Goal: Task Accomplishment & Management: Complete application form

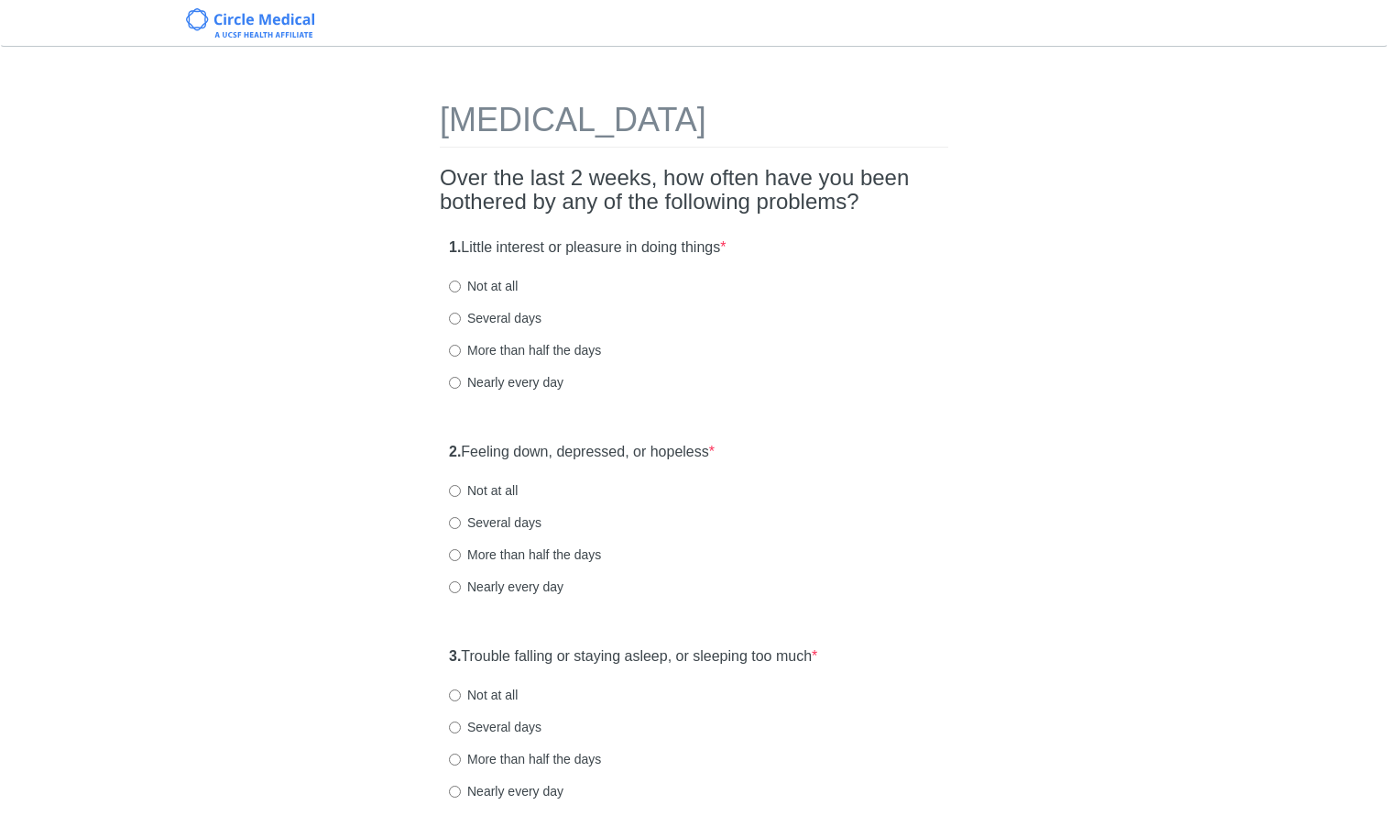
click at [504, 291] on label "Not at all" at bounding box center [483, 286] width 69 height 18
click at [461, 291] on input "Not at all" at bounding box center [455, 286] width 12 height 12
radio input "true"
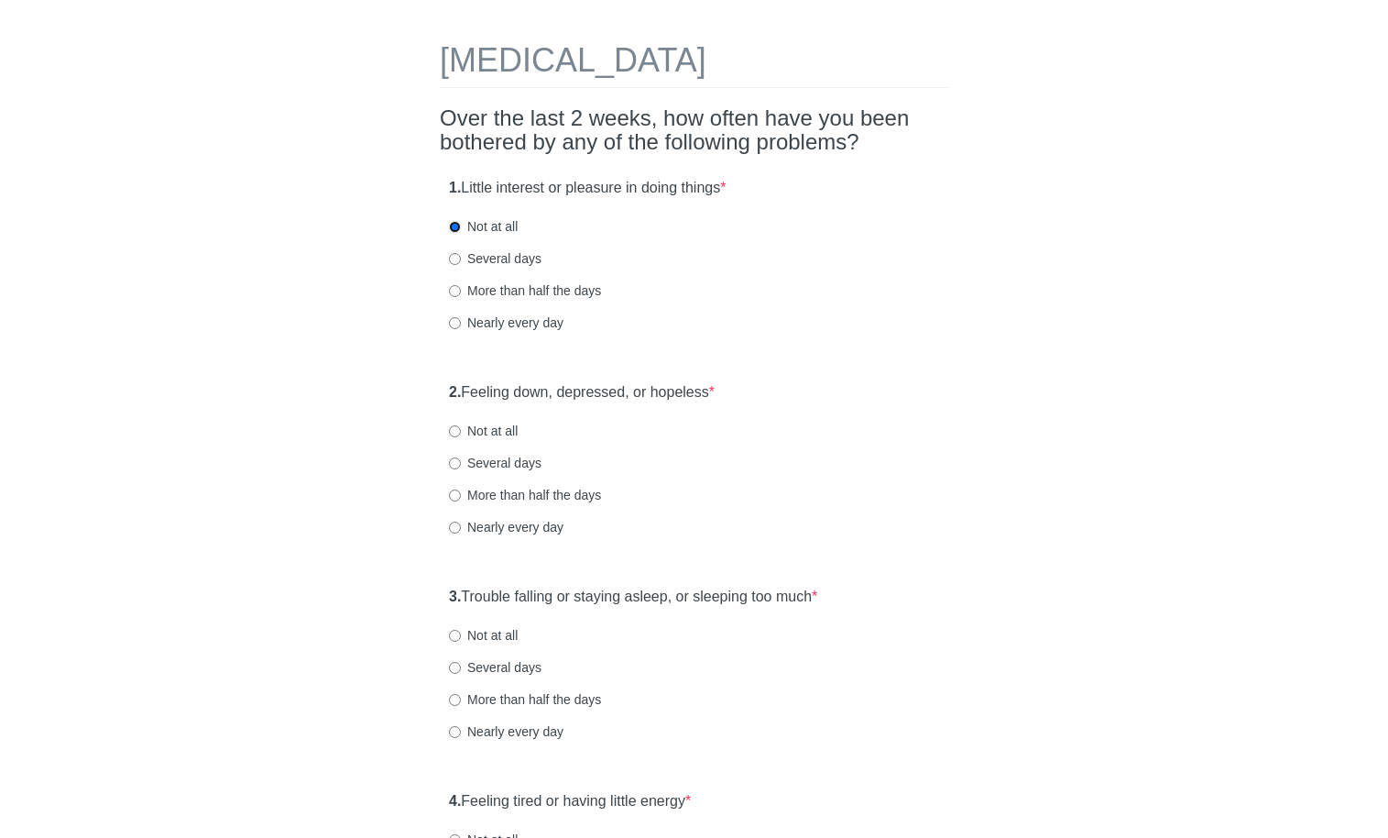
scroll to position [113, 0]
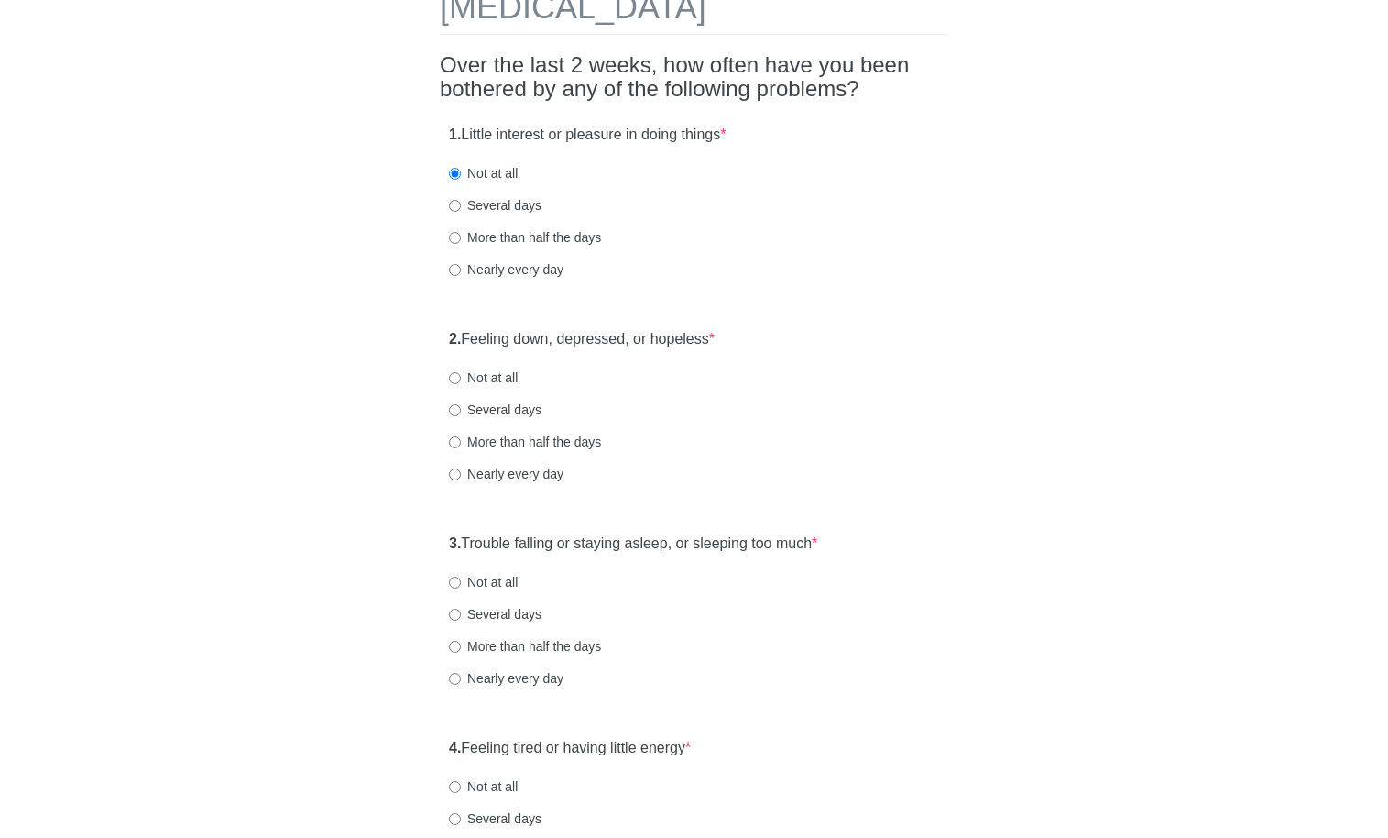
click at [512, 379] on label "Not at all" at bounding box center [483, 377] width 69 height 18
click at [461, 379] on input "Not at all" at bounding box center [455, 378] width 12 height 12
radio input "true"
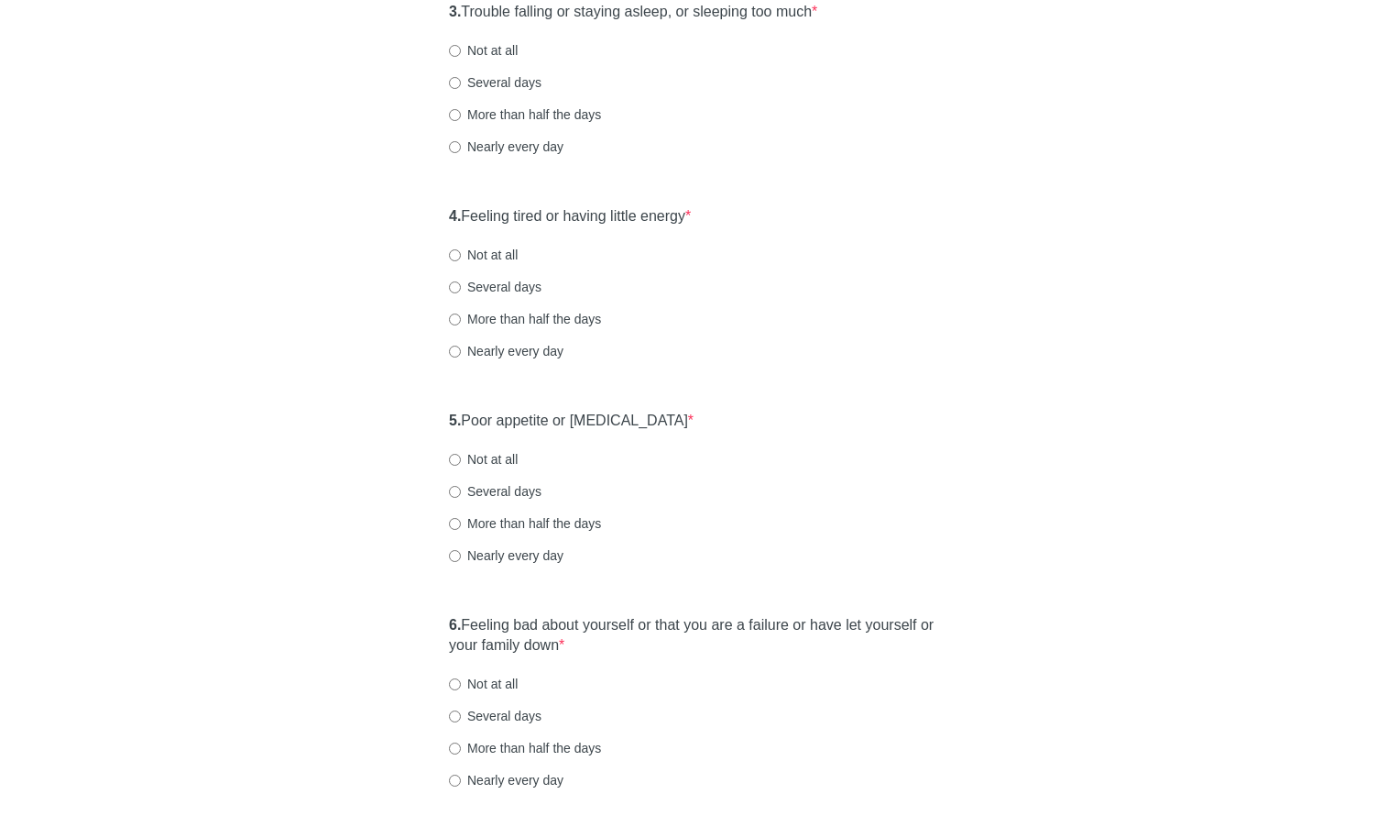
scroll to position [635, 0]
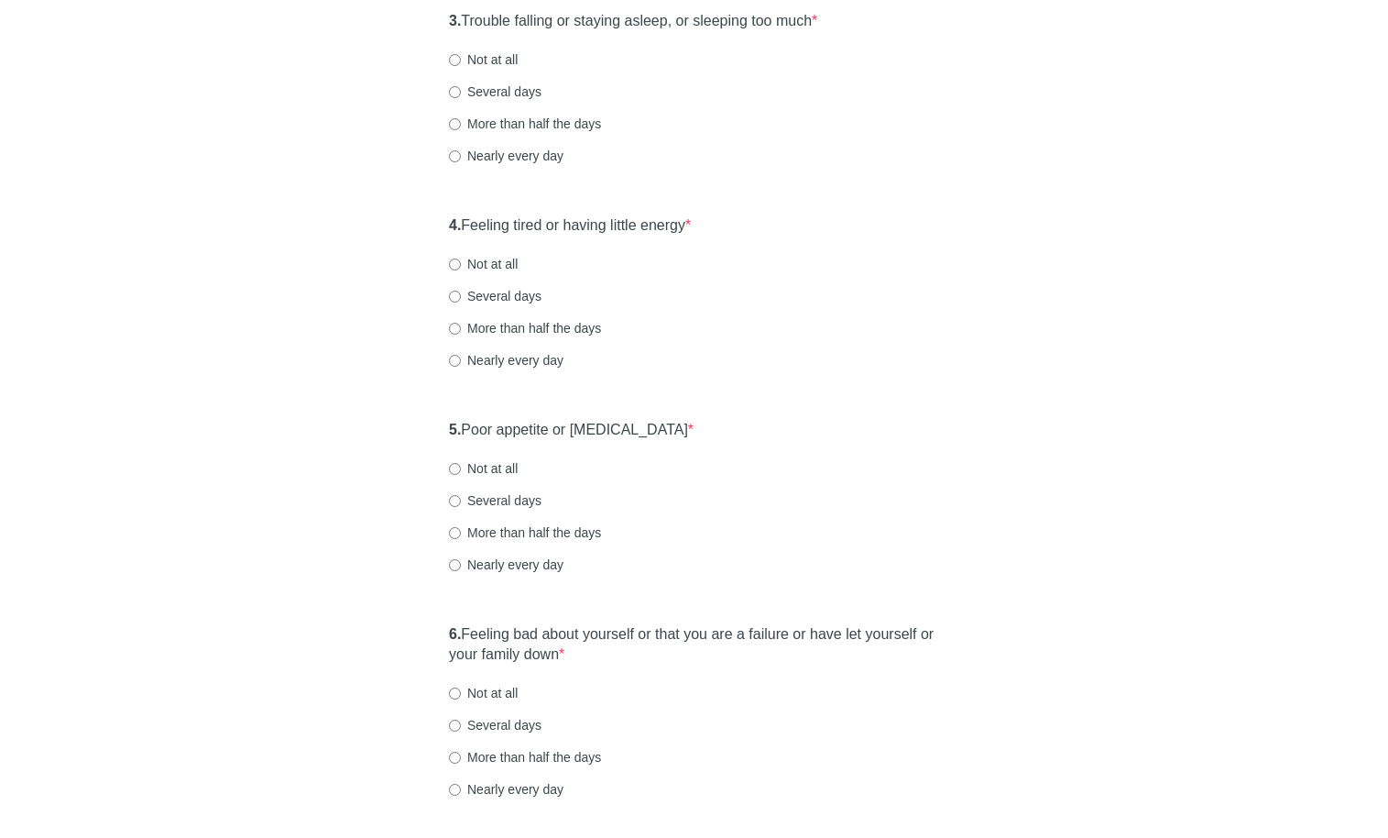
click at [490, 62] on label "Not at all" at bounding box center [483, 59] width 69 height 18
click at [461, 62] on input "Not at all" at bounding box center [455, 60] width 12 height 12
radio input "true"
click at [500, 87] on label "Several days" at bounding box center [495, 91] width 93 height 18
click at [461, 87] on input "Several days" at bounding box center [455, 92] width 12 height 12
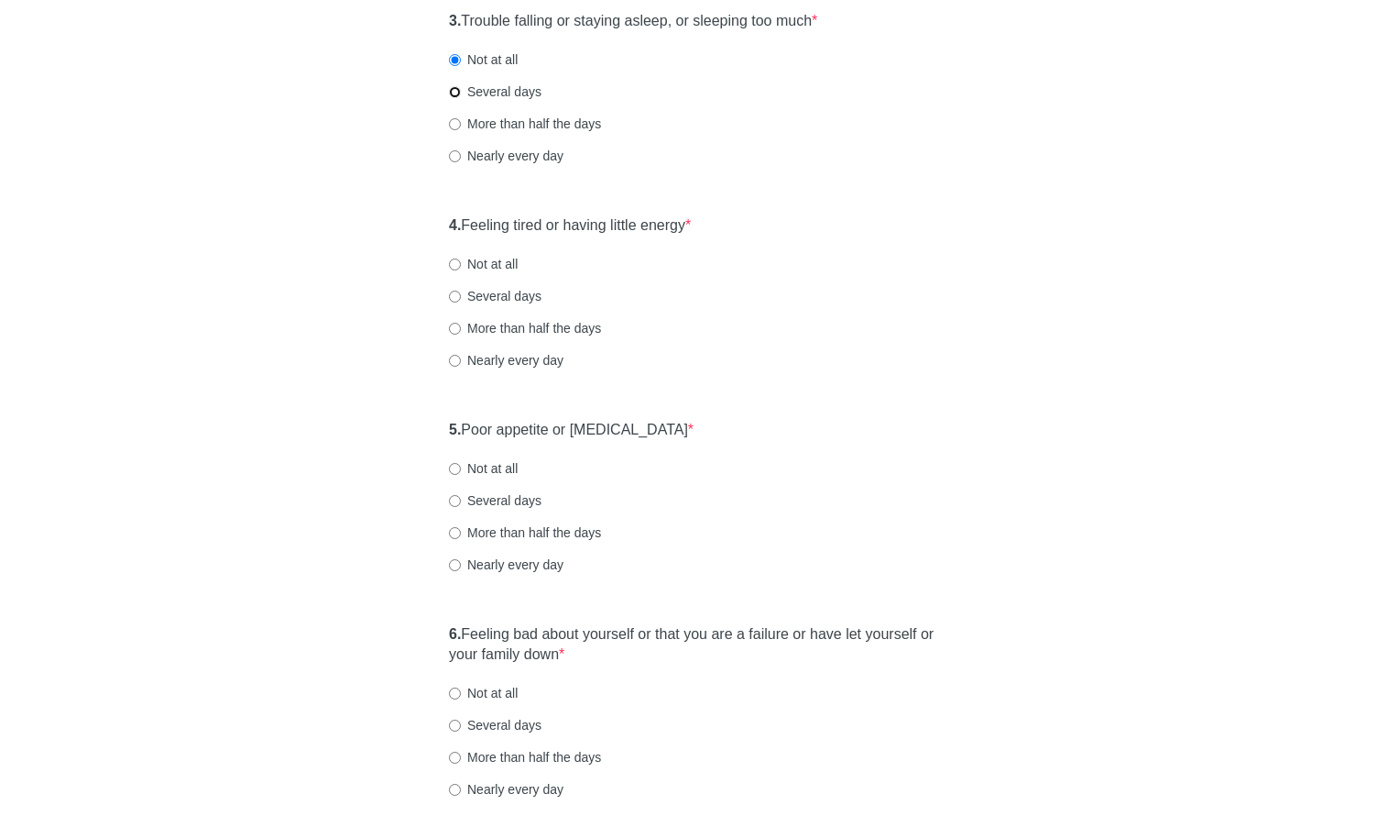
radio input "true"
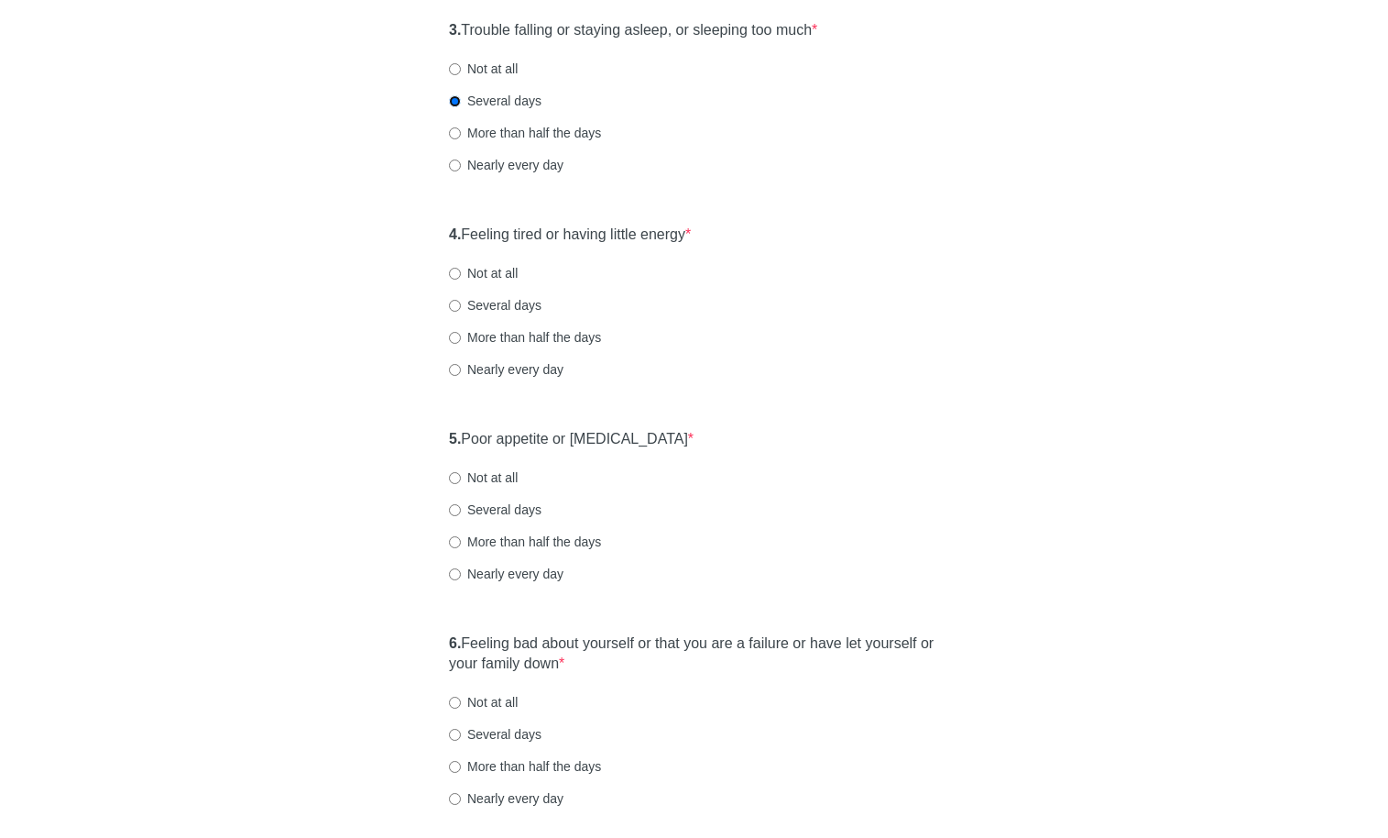
scroll to position [625, 0]
click at [517, 277] on label "Not at all" at bounding box center [483, 274] width 69 height 18
click at [461, 277] on input "Not at all" at bounding box center [455, 275] width 12 height 12
radio input "true"
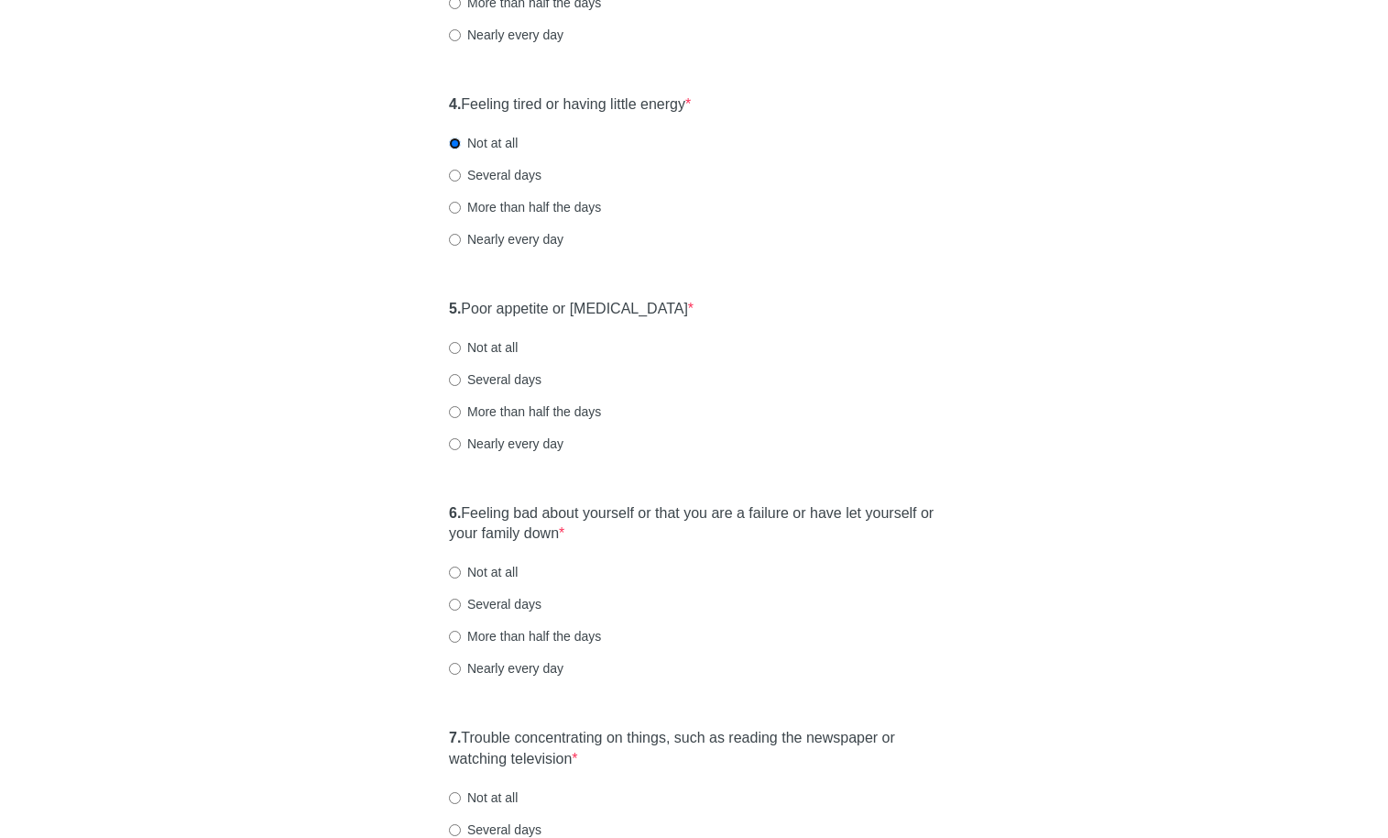
scroll to position [760, 0]
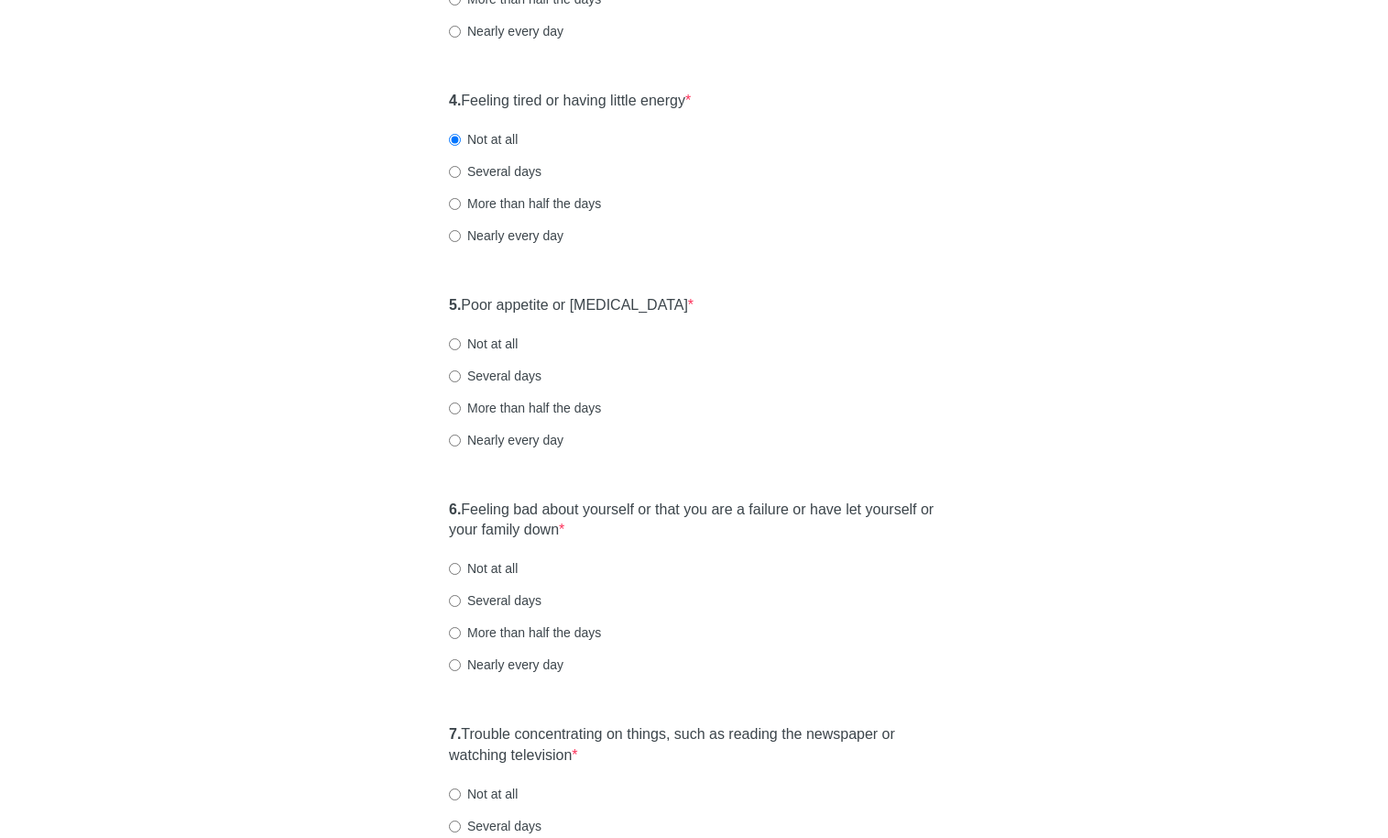
click at [495, 370] on label "Several days" at bounding box center [495, 376] width 93 height 18
click at [461, 370] on input "Several days" at bounding box center [455, 376] width 12 height 12
radio input "true"
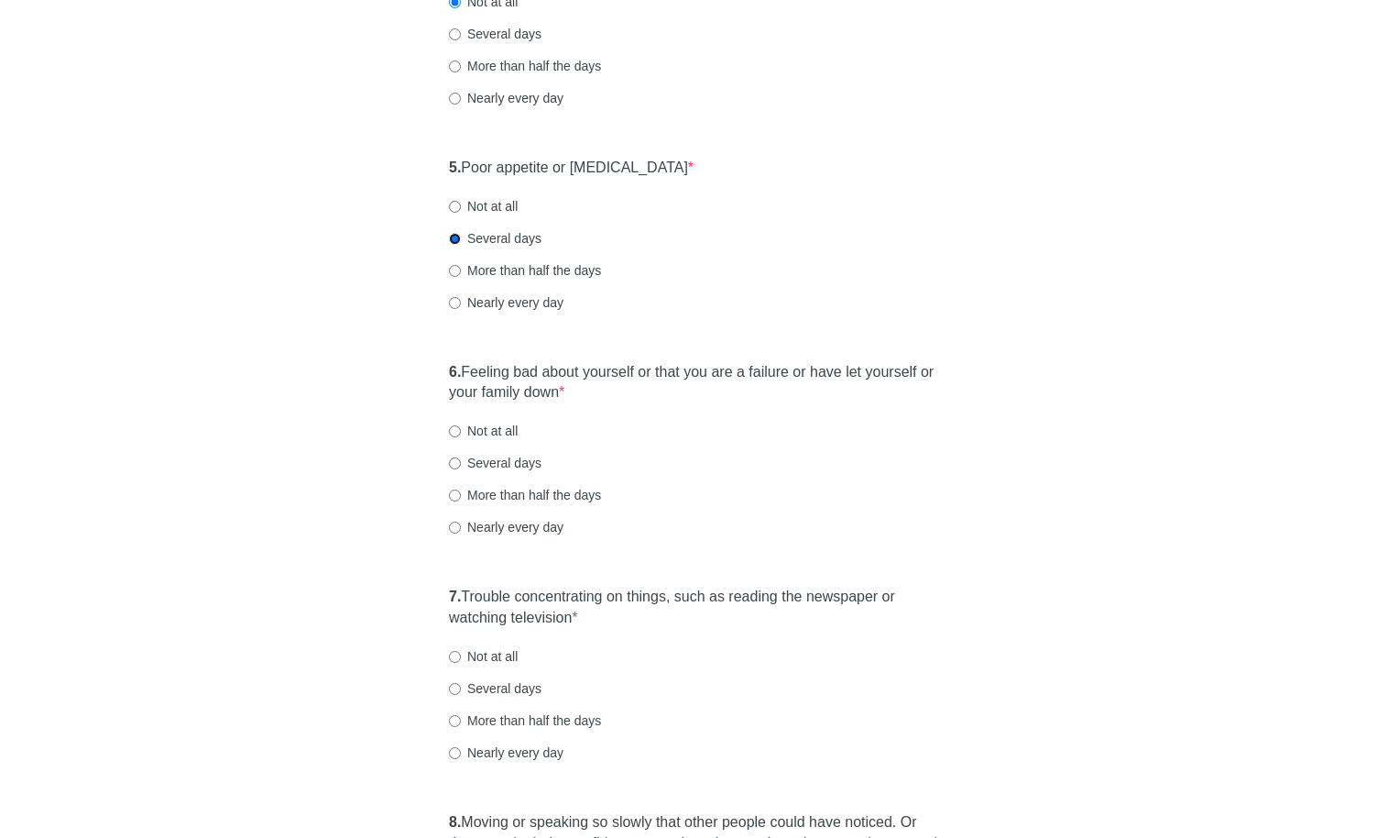
scroll to position [921, 0]
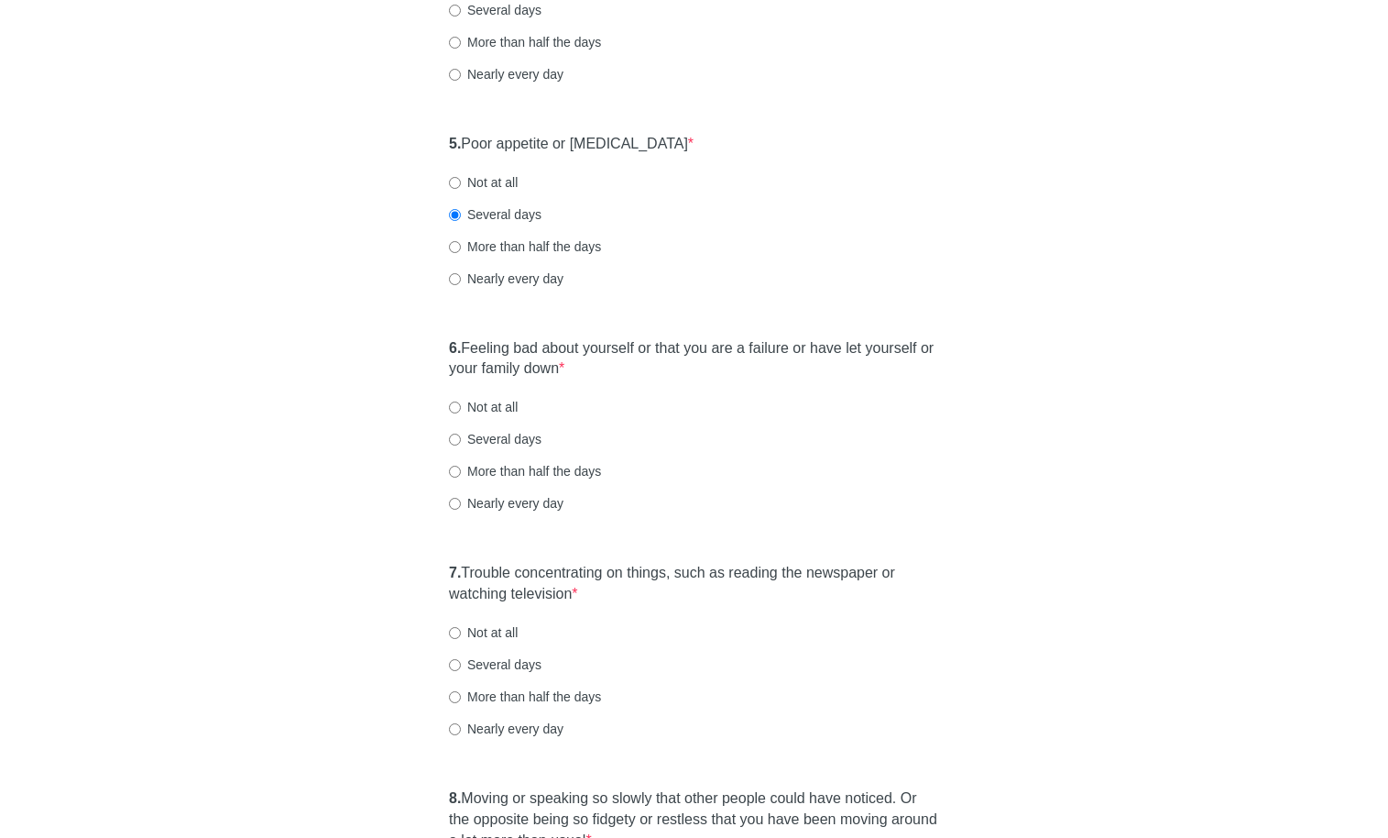
click at [498, 409] on label "Not at all" at bounding box center [483, 407] width 69 height 18
click at [461, 409] on input "Not at all" at bounding box center [455, 407] width 12 height 12
radio input "true"
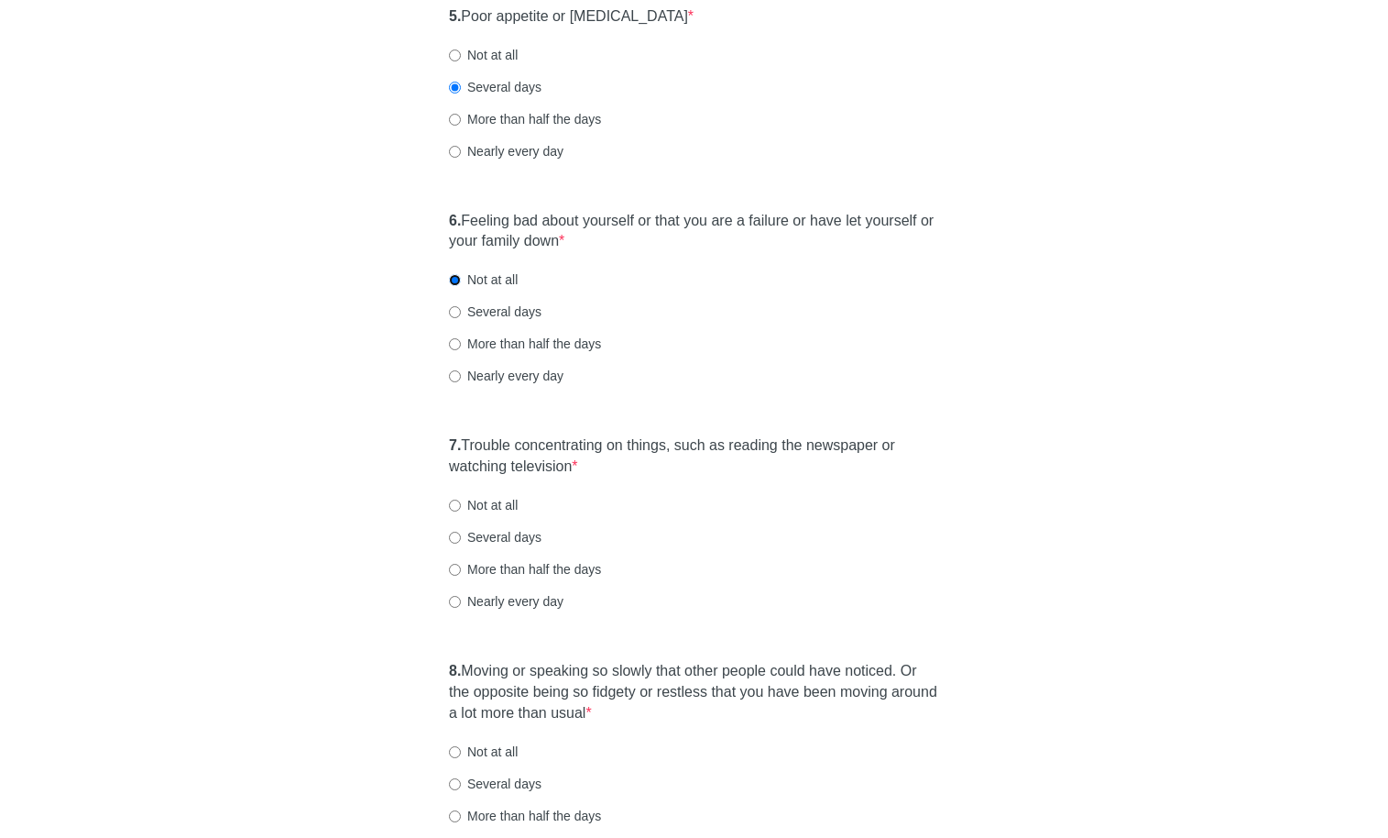
scroll to position [1049, 0]
click at [507, 498] on label "Not at all" at bounding box center [483, 504] width 69 height 18
click at [461, 499] on input "Not at all" at bounding box center [455, 505] width 12 height 12
radio input "true"
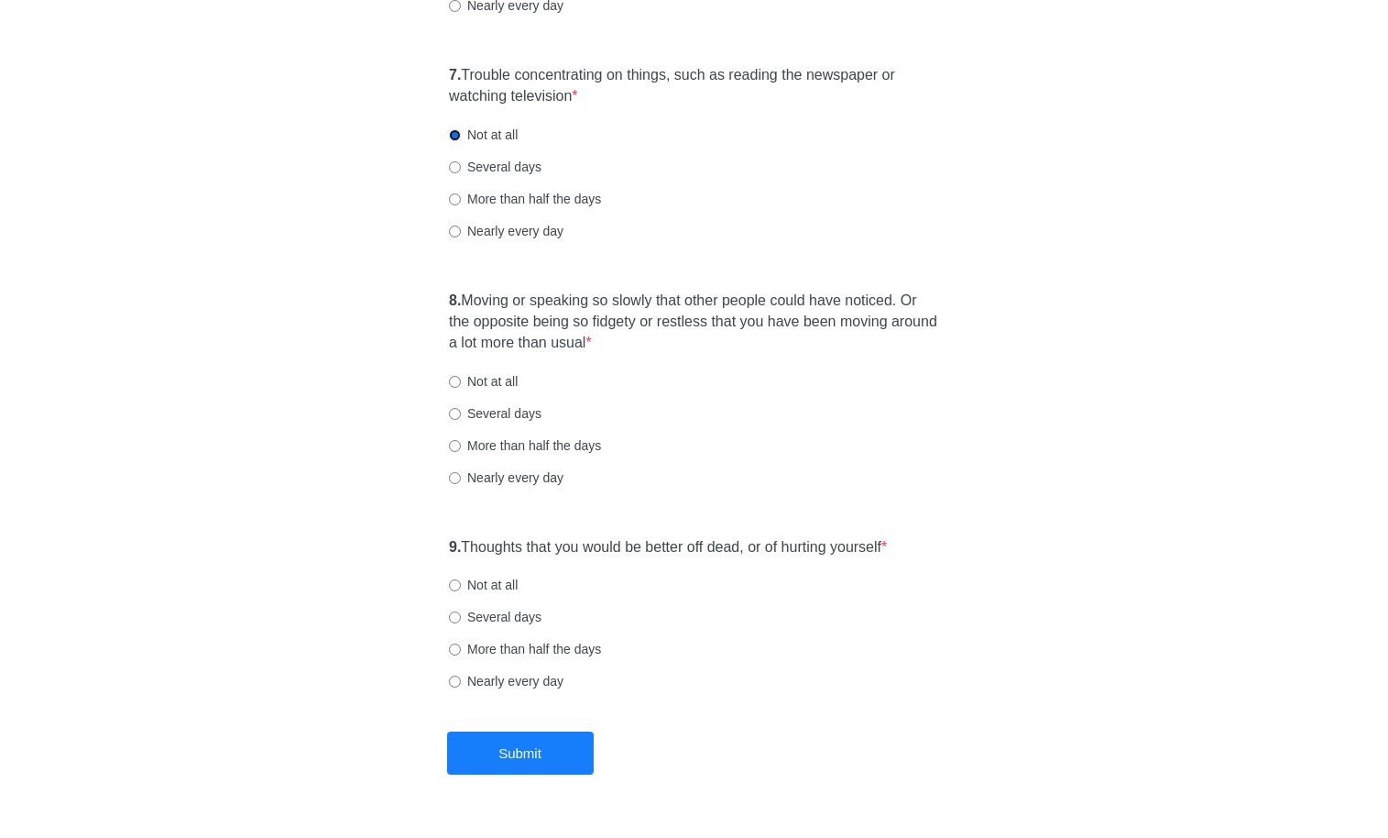
scroll to position [1420, 0]
click at [499, 390] on div "8. Moving or speaking so slowly that other people could have noticed. Or the op…" at bounding box center [694, 396] width 509 height 233
click at [501, 387] on label "Not at all" at bounding box center [483, 380] width 69 height 18
click at [461, 387] on input "Not at all" at bounding box center [455, 381] width 12 height 12
radio input "true"
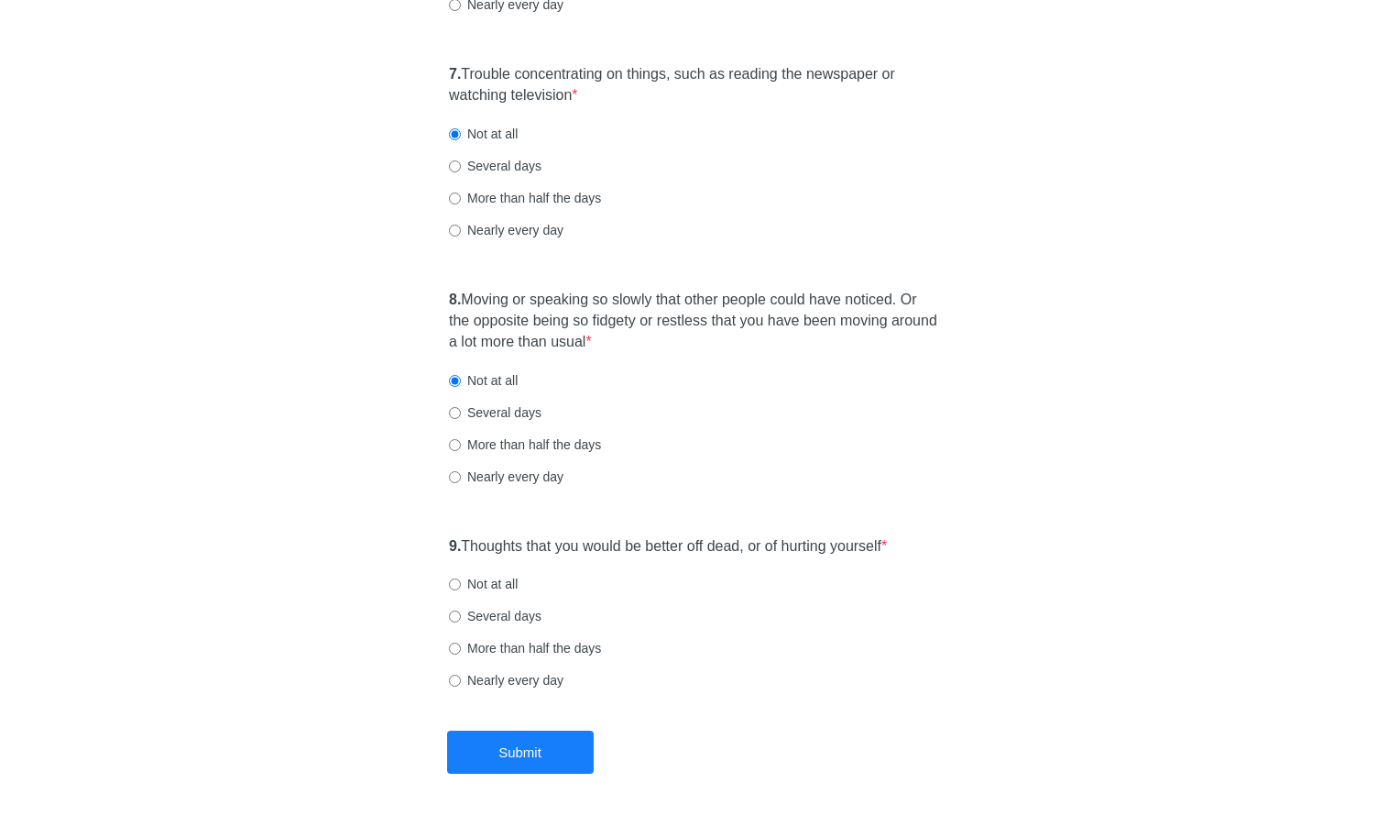
click at [509, 590] on label "Not at all" at bounding box center [483, 584] width 69 height 18
click at [461, 590] on input "Not at all" at bounding box center [455, 584] width 12 height 12
radio input "true"
click at [539, 748] on button "Submit" at bounding box center [520, 751] width 147 height 43
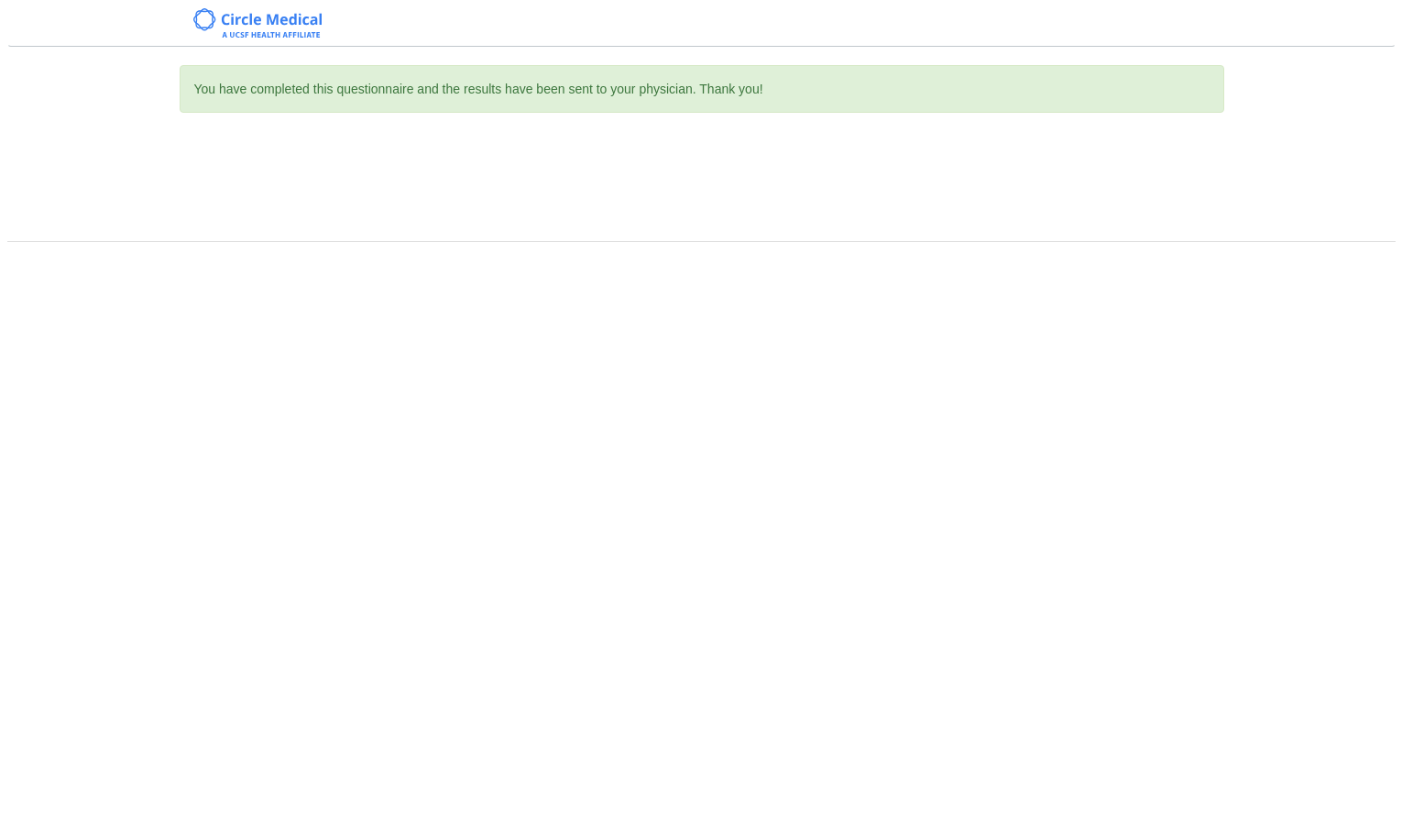
scroll to position [0, 0]
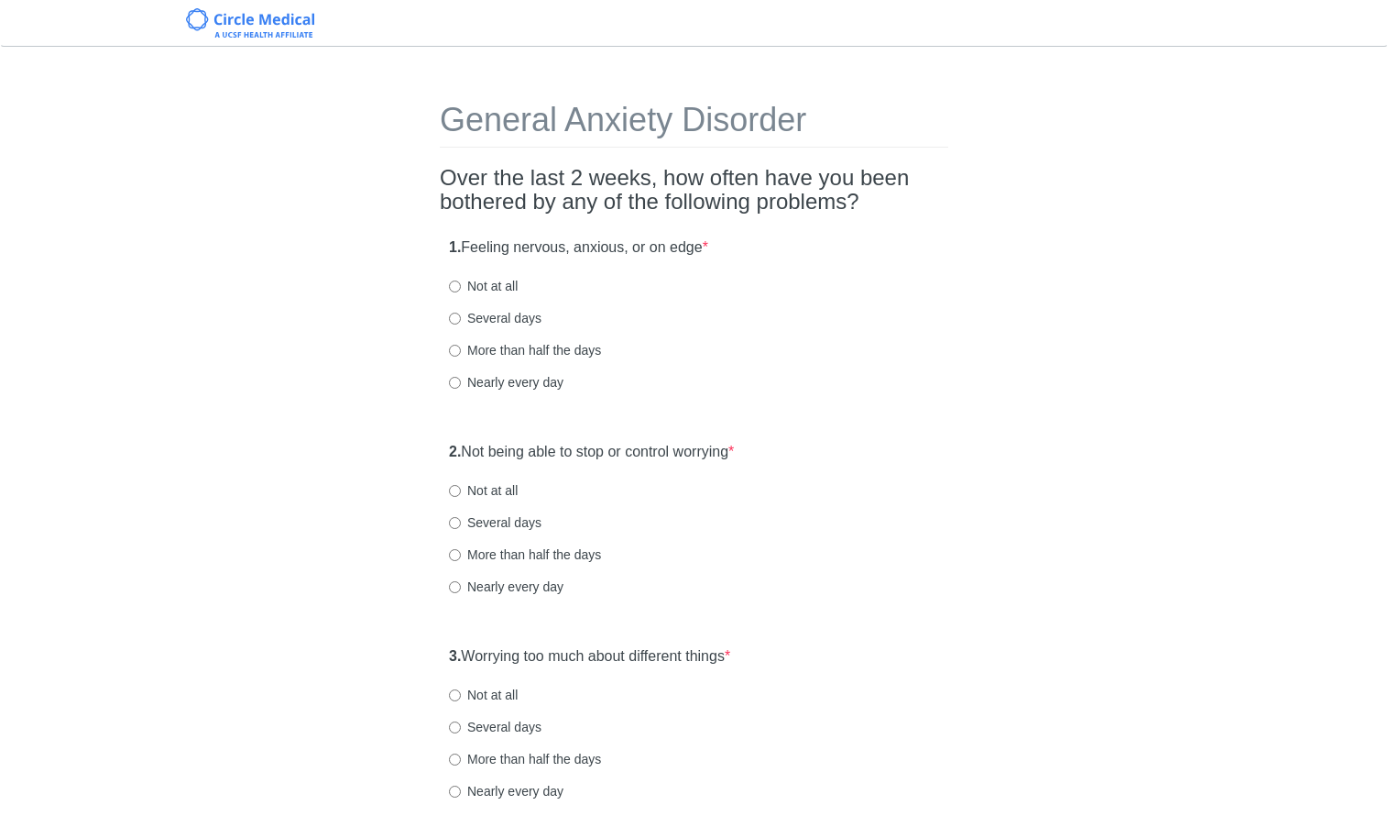
click at [512, 382] on label "Nearly every day" at bounding box center [506, 382] width 115 height 18
click at [461, 382] on input "Nearly every day" at bounding box center [455, 383] width 12 height 12
radio input "true"
click at [528, 347] on label "More than half the days" at bounding box center [525, 350] width 152 height 18
click at [461, 347] on input "More than half the days" at bounding box center [455, 351] width 12 height 12
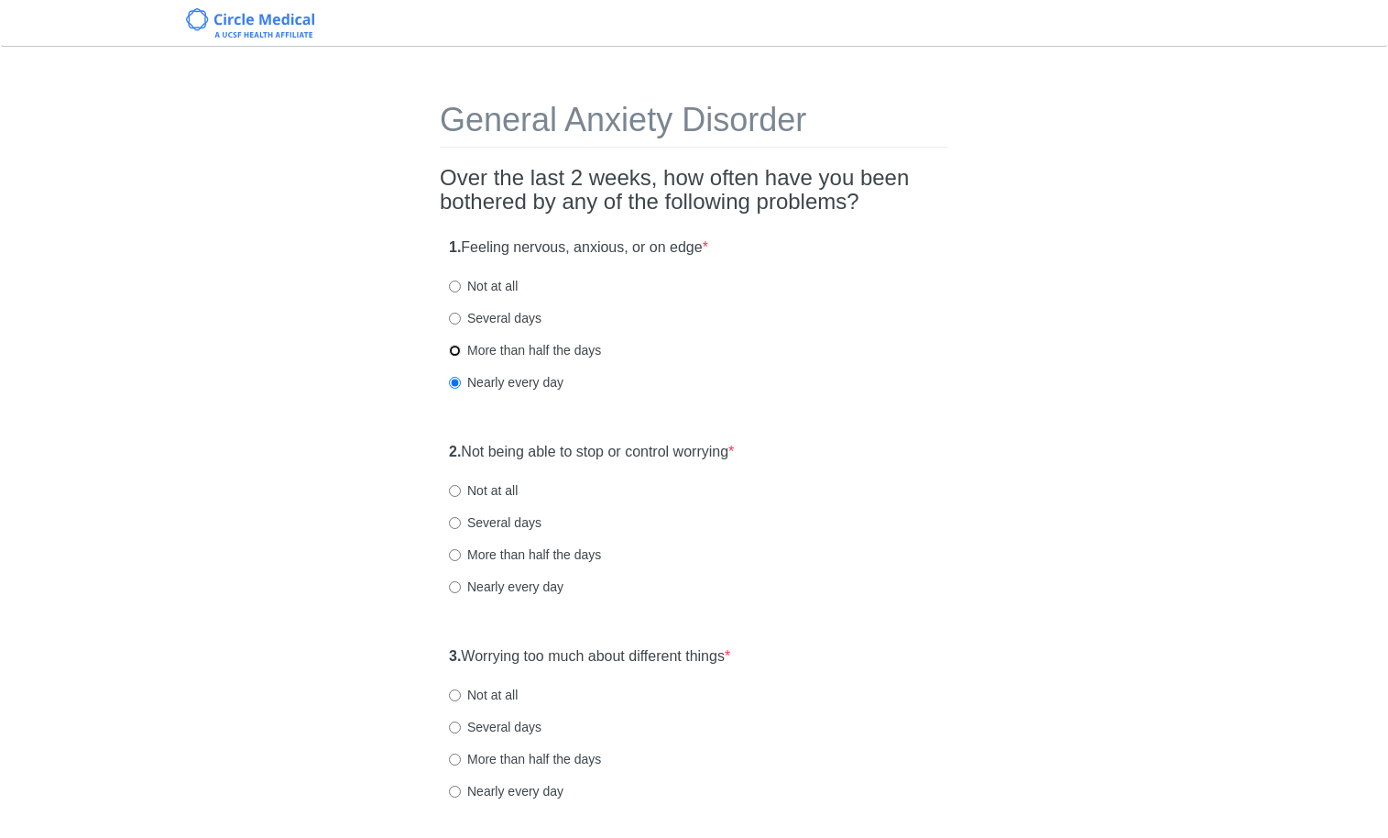
radio input "true"
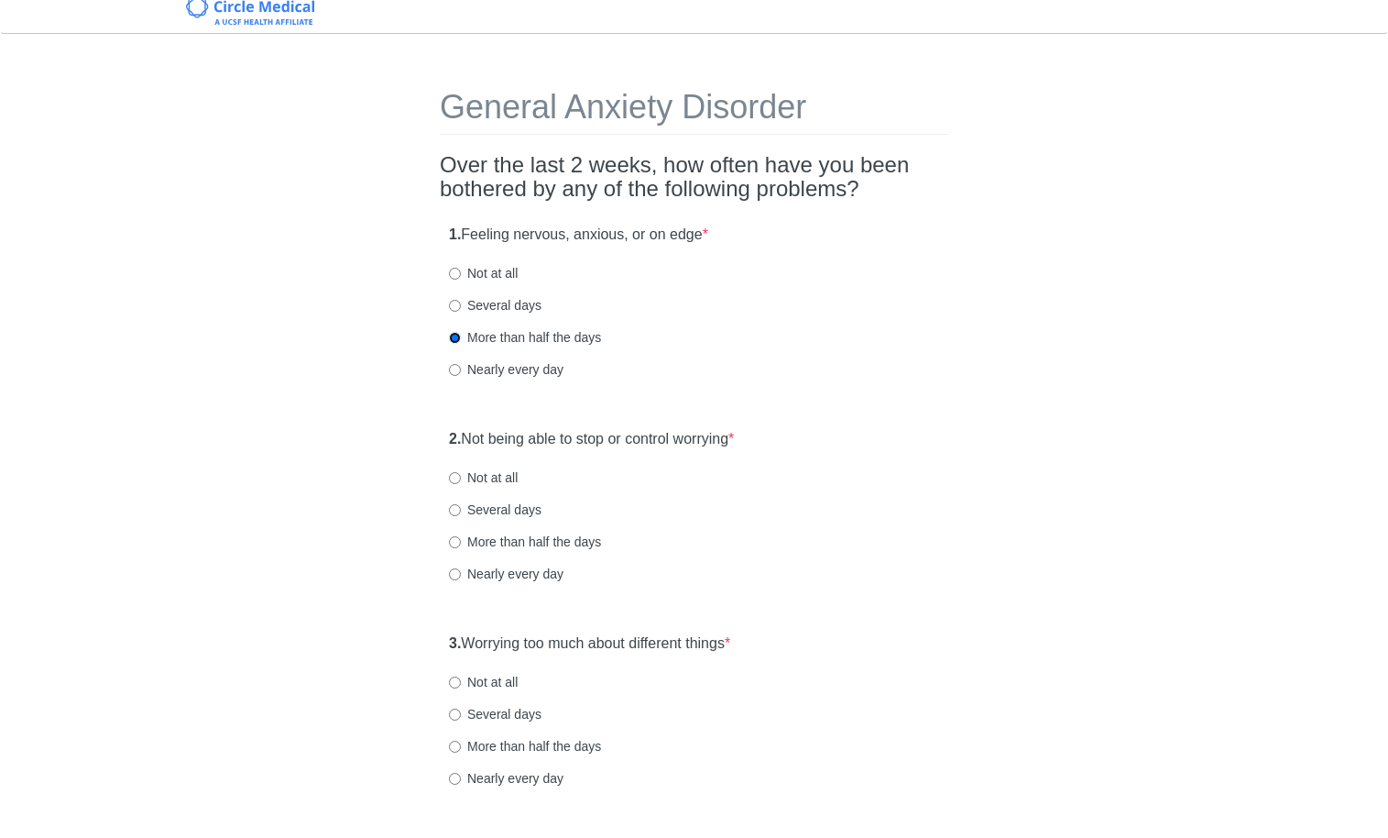
scroll to position [27, 0]
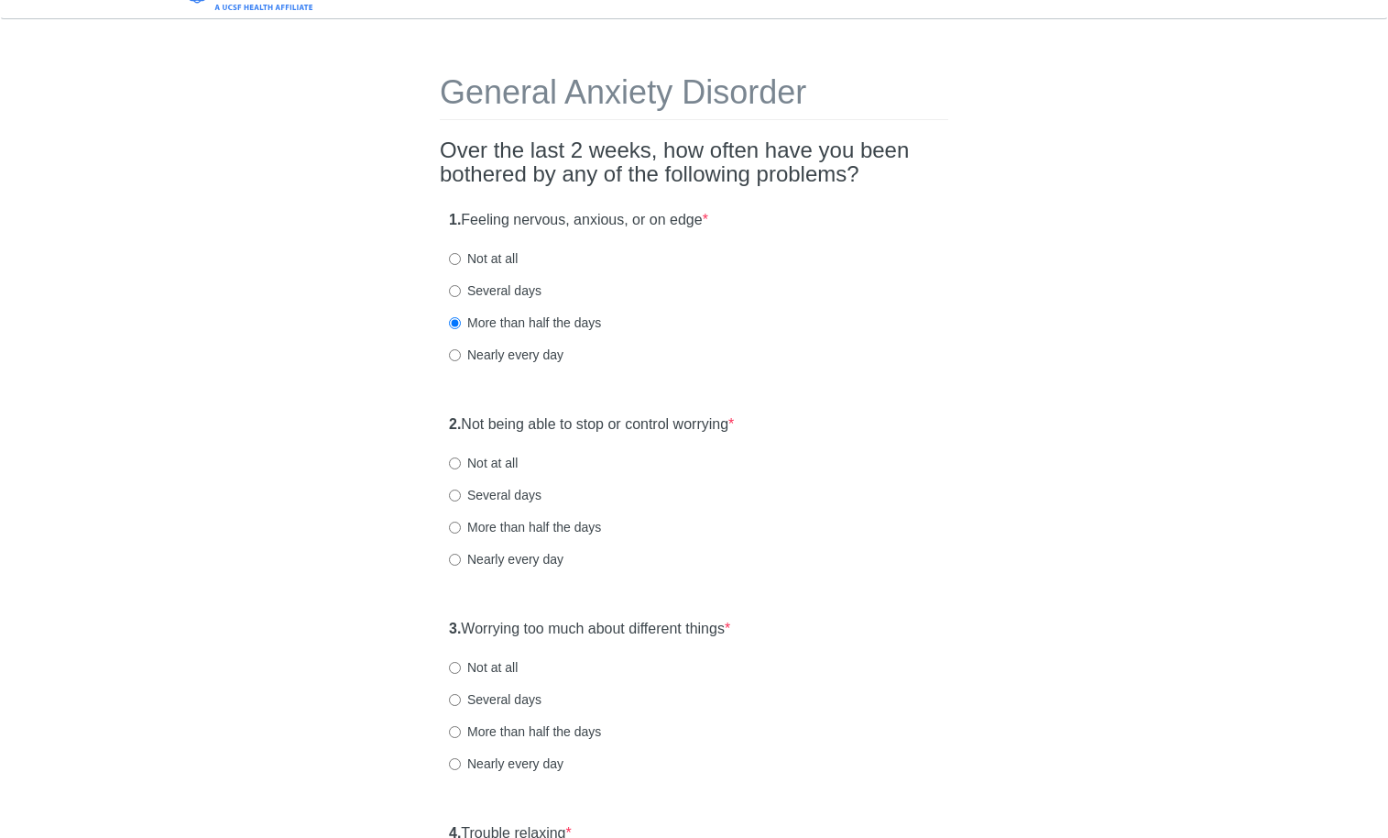
click at [500, 528] on label "More than half the days" at bounding box center [525, 527] width 152 height 18
click at [461, 528] on input "More than half the days" at bounding box center [455, 527] width 12 height 12
radio input "true"
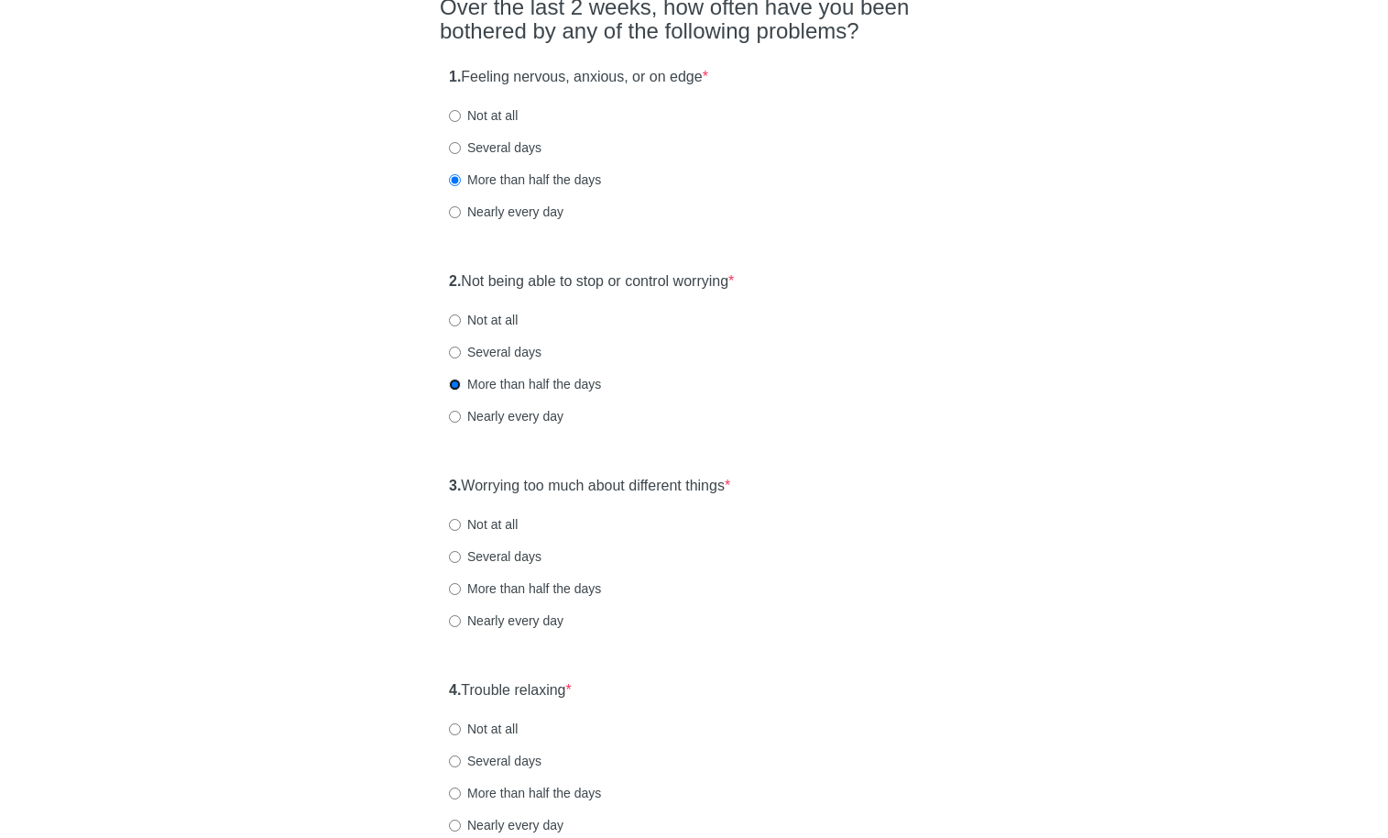
scroll to position [187, 0]
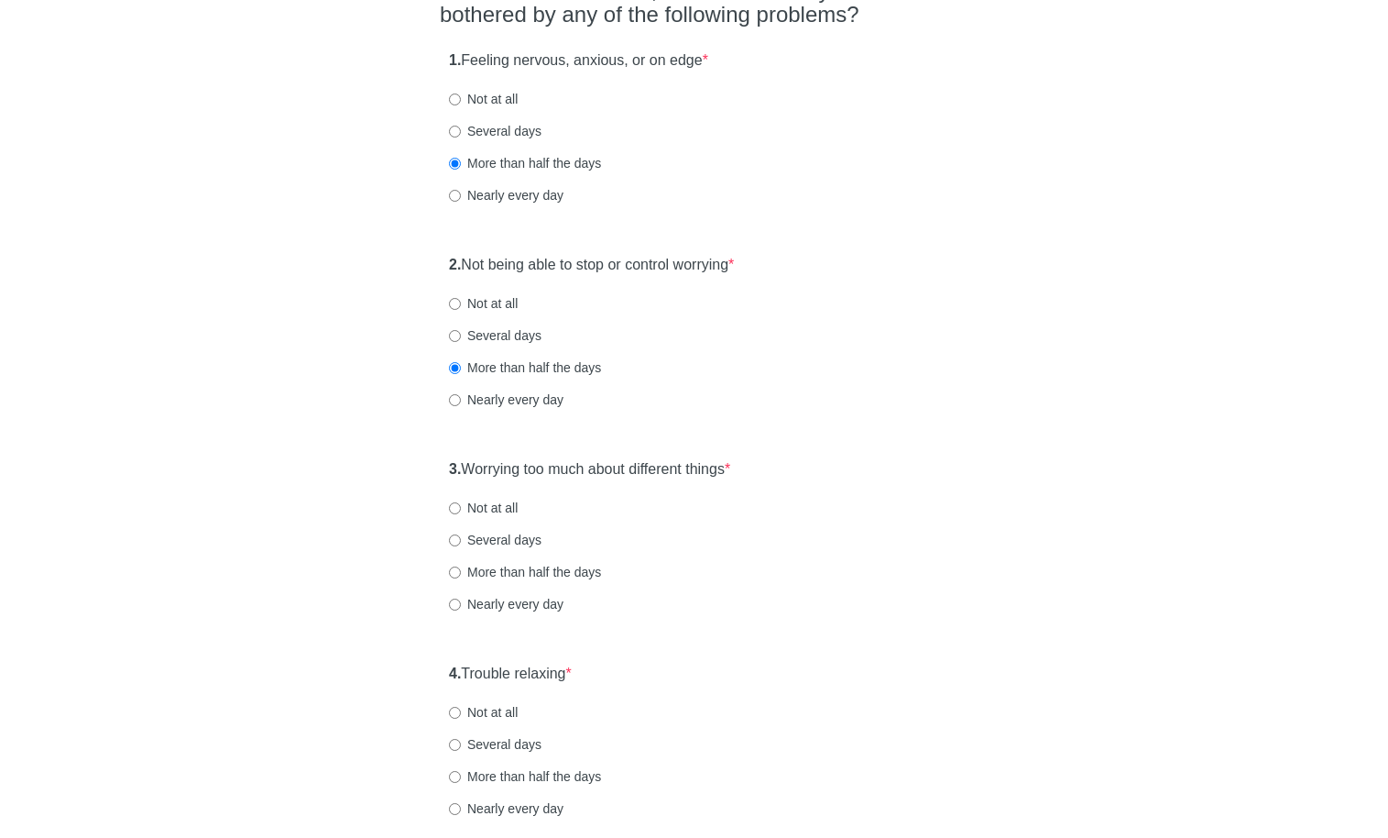
click at [518, 559] on div "3. Worrying too much about different things * Not at all Several days More than…" at bounding box center [694, 545] width 509 height 191
click at [521, 569] on label "More than half the days" at bounding box center [525, 572] width 152 height 18
click at [461, 569] on input "More than half the days" at bounding box center [455, 572] width 12 height 12
radio input "true"
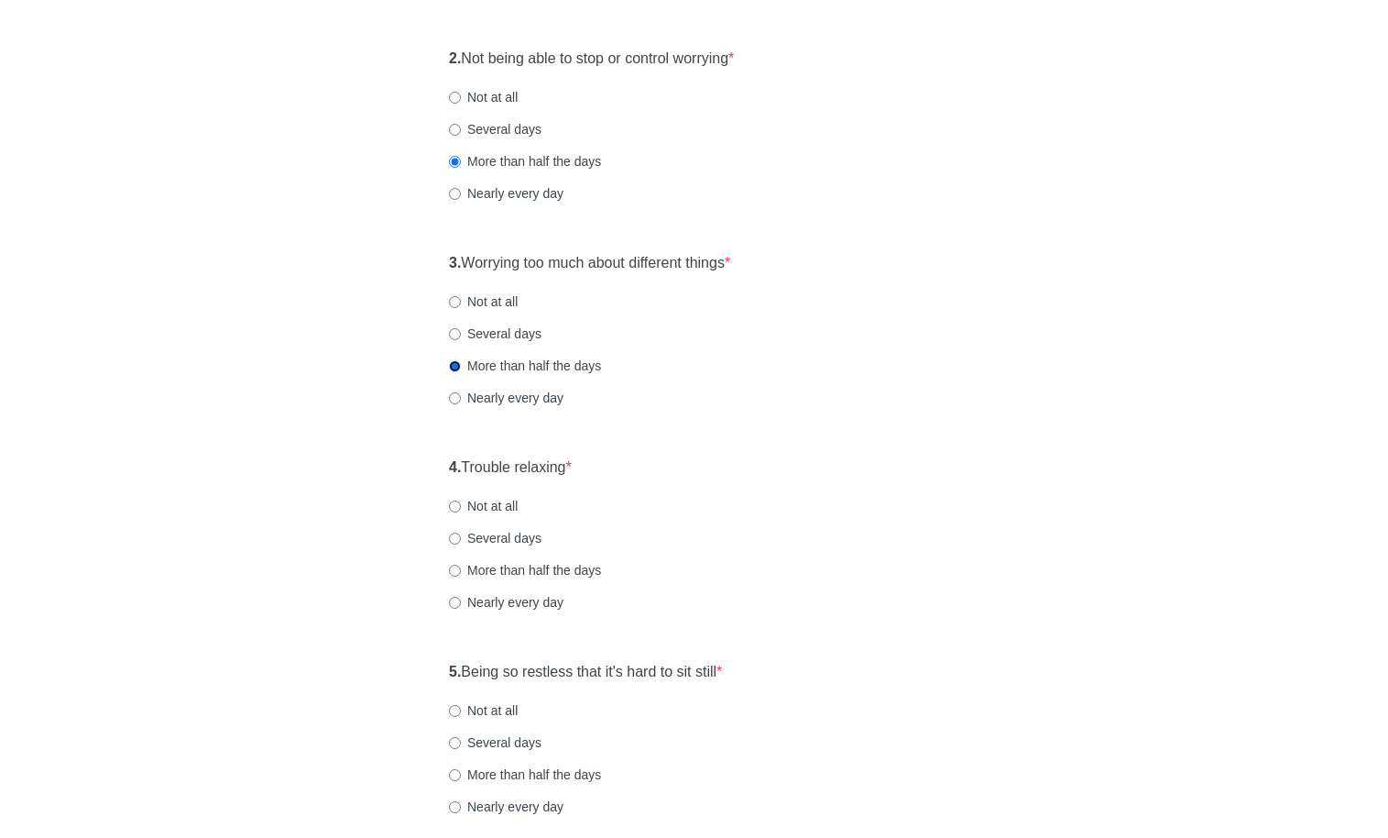
scroll to position [406, 0]
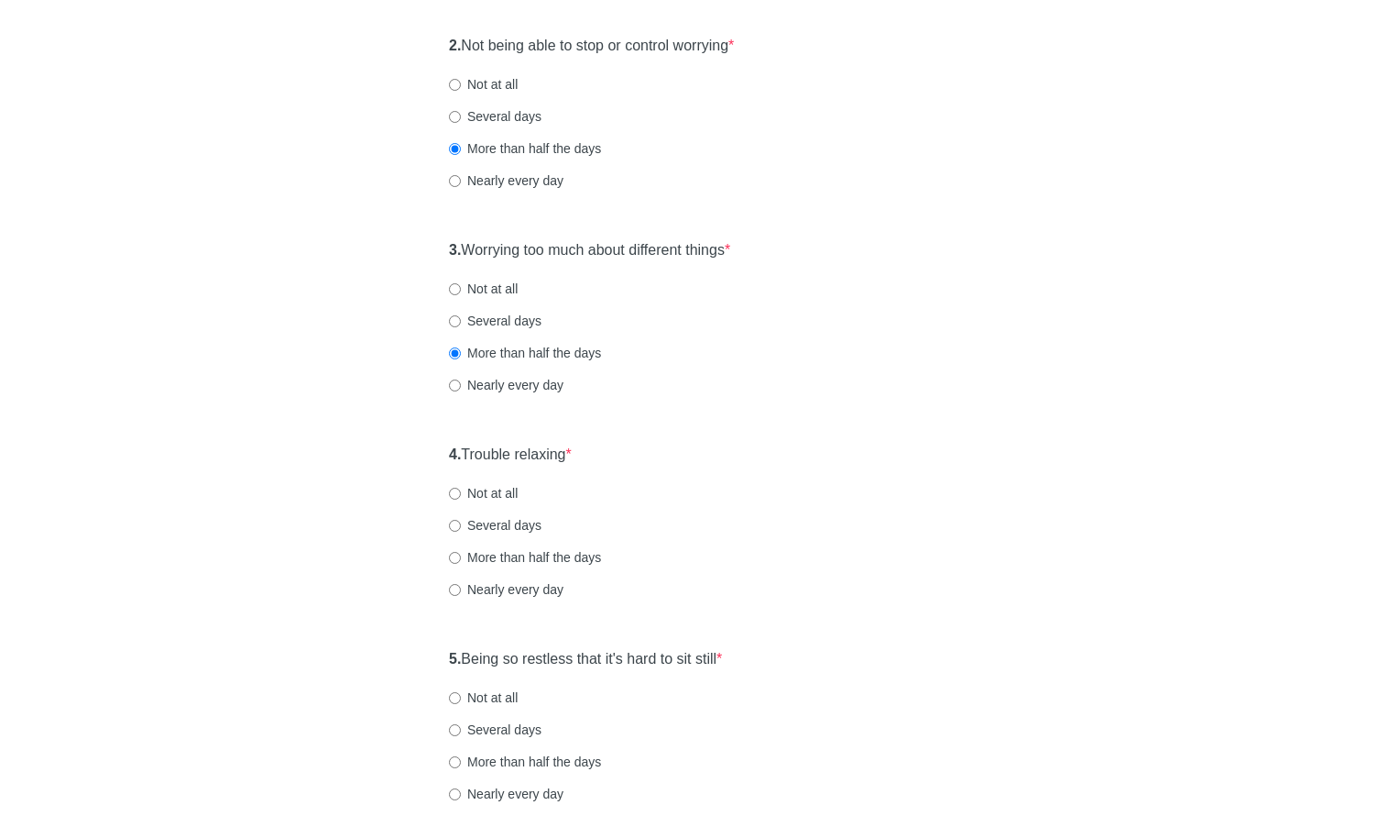
click at [510, 556] on label "More than half the days" at bounding box center [525, 557] width 152 height 18
click at [461, 556] on input "More than half the days" at bounding box center [455, 558] width 12 height 12
radio input "true"
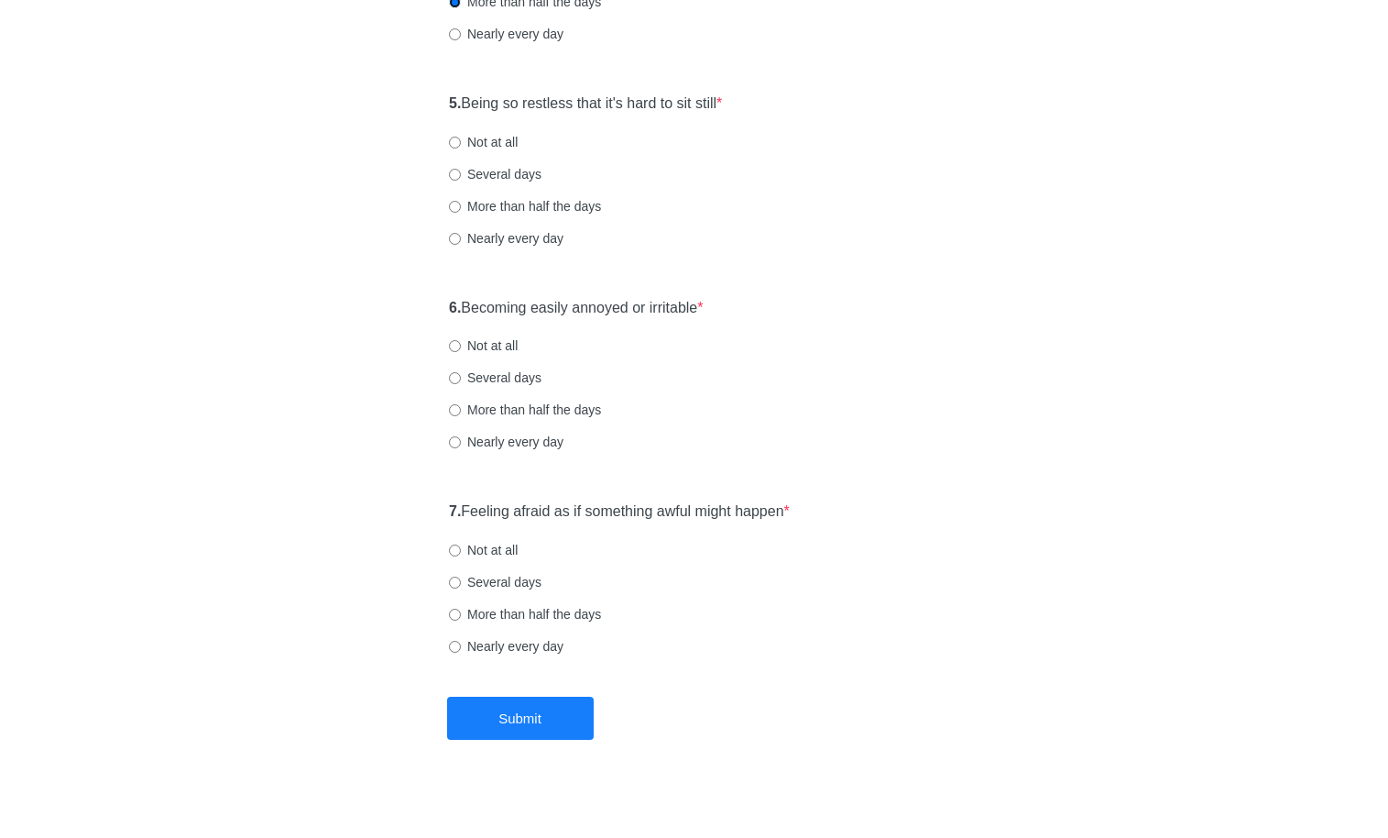
scroll to position [974, 0]
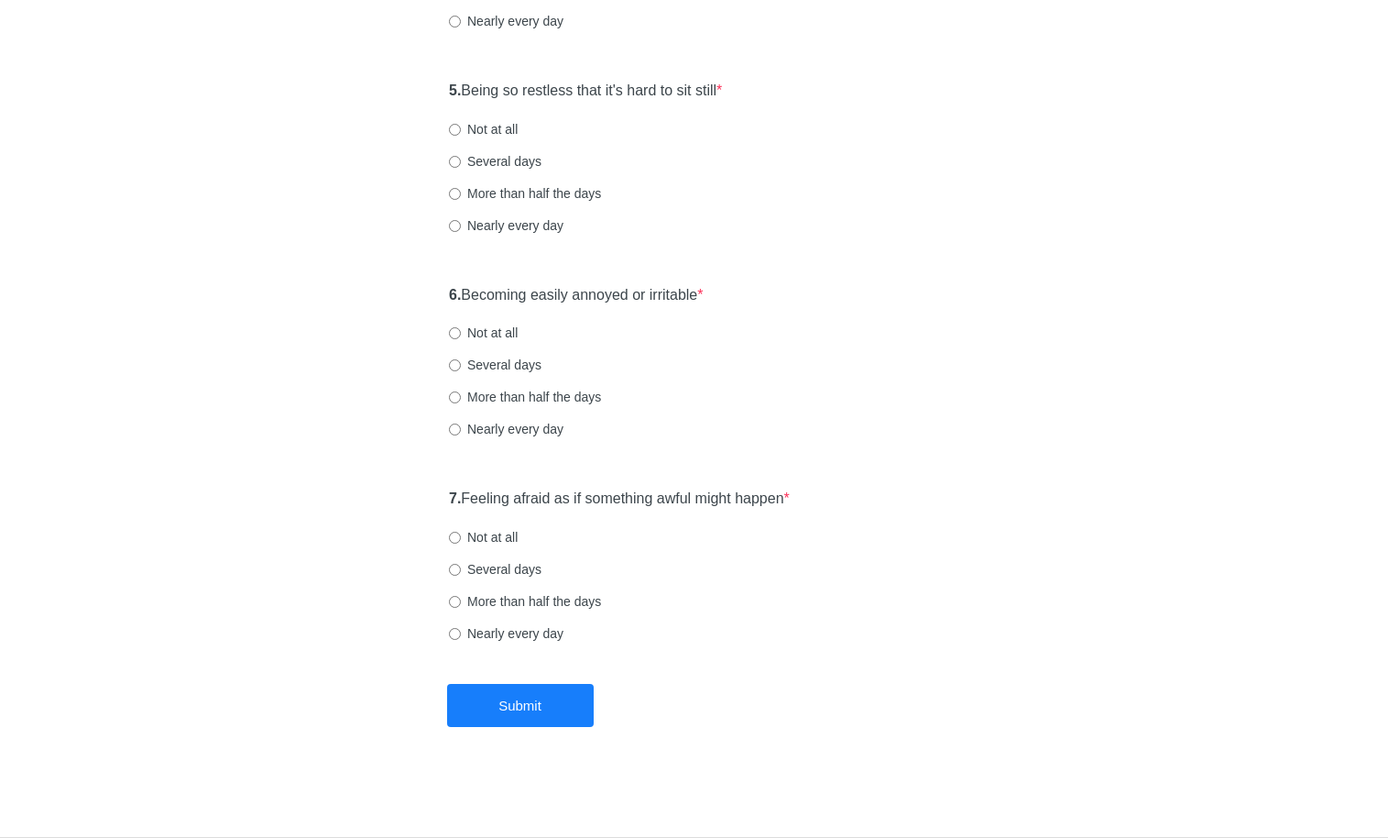
click at [523, 203] on div "5. Being so restless that it's hard to sit still * Not at all Several days More…" at bounding box center [694, 166] width 509 height 191
click at [527, 194] on label "More than half the days" at bounding box center [525, 193] width 152 height 18
click at [461, 194] on input "More than half the days" at bounding box center [455, 194] width 12 height 12
radio input "true"
click at [508, 422] on label "Nearly every day" at bounding box center [506, 429] width 115 height 18
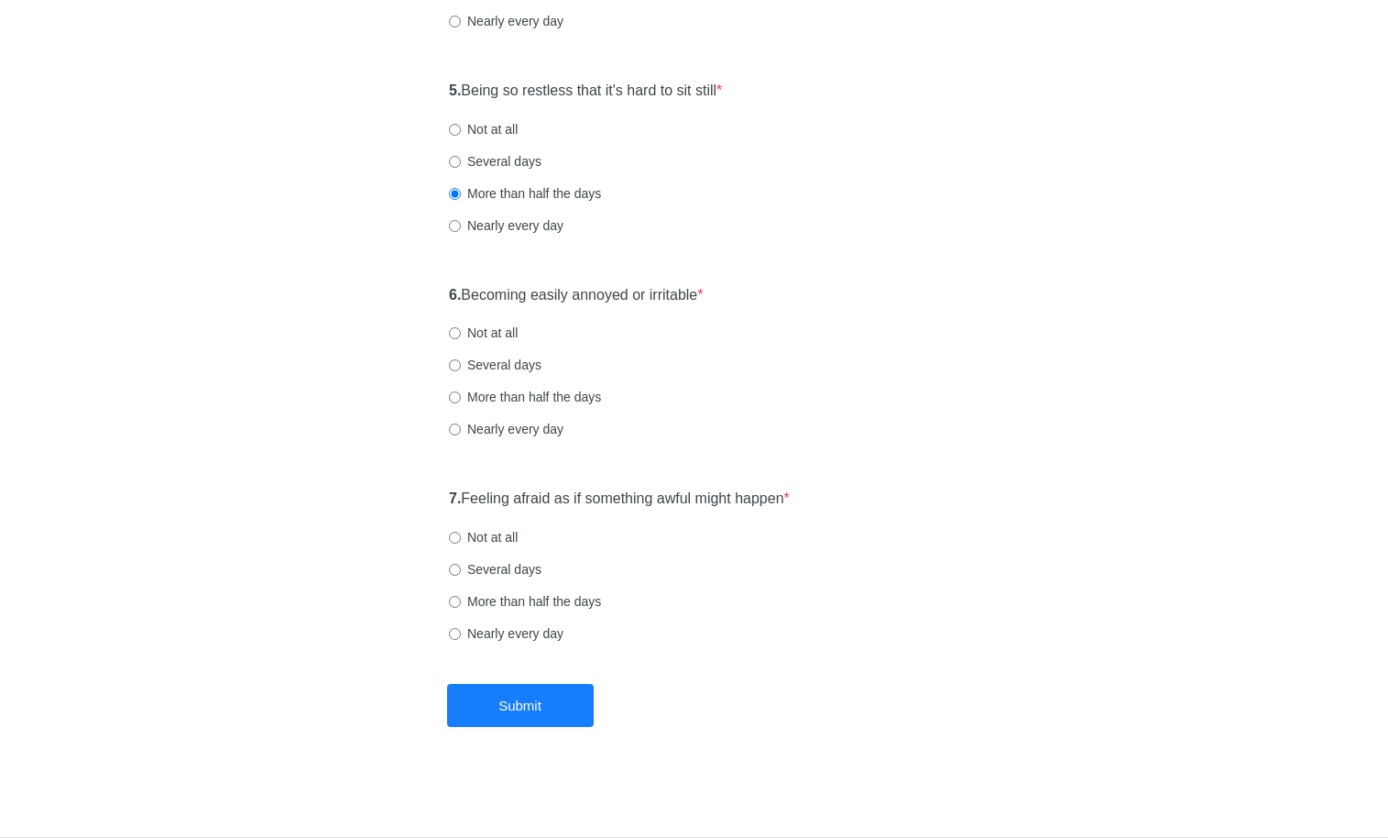
click at [461, 423] on input "Nearly every day" at bounding box center [455, 429] width 12 height 12
radio input "true"
click at [513, 536] on label "Not at all" at bounding box center [483, 537] width 69 height 18
click at [461, 536] on input "Not at all" at bounding box center [455, 538] width 12 height 12
radio input "true"
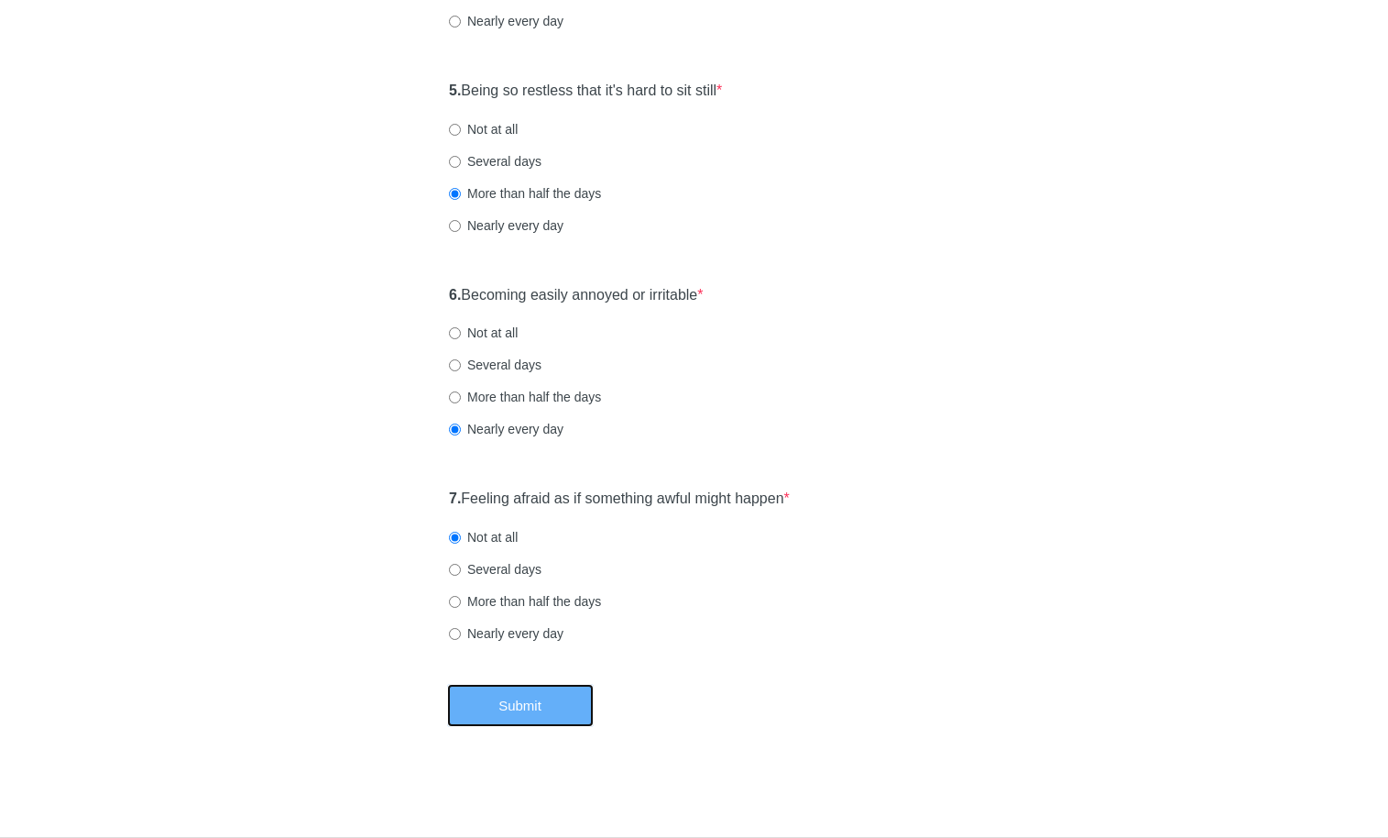
click at [522, 715] on button "Submit" at bounding box center [520, 705] width 147 height 43
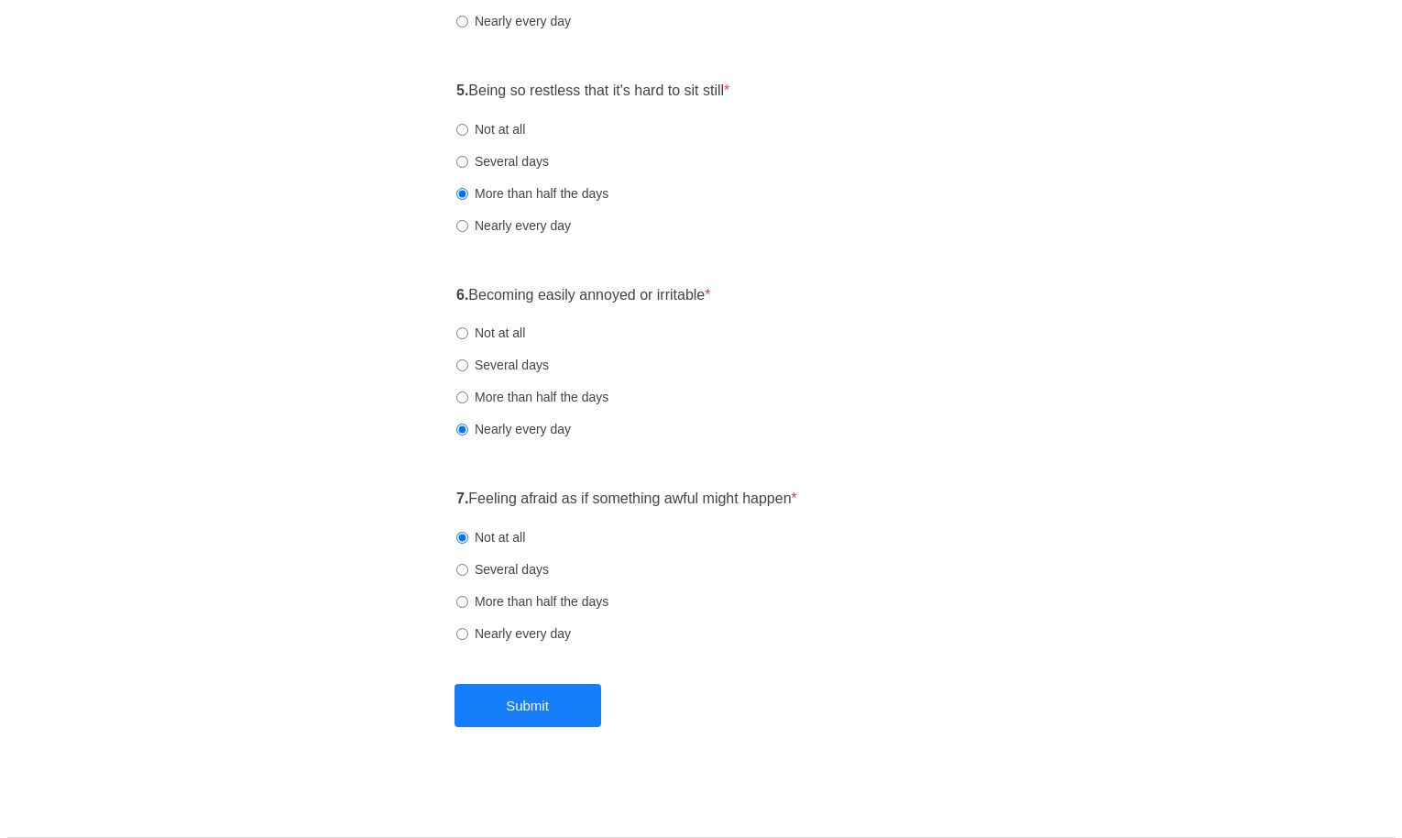
scroll to position [0, 0]
